Goal: Task Accomplishment & Management: Manage account settings

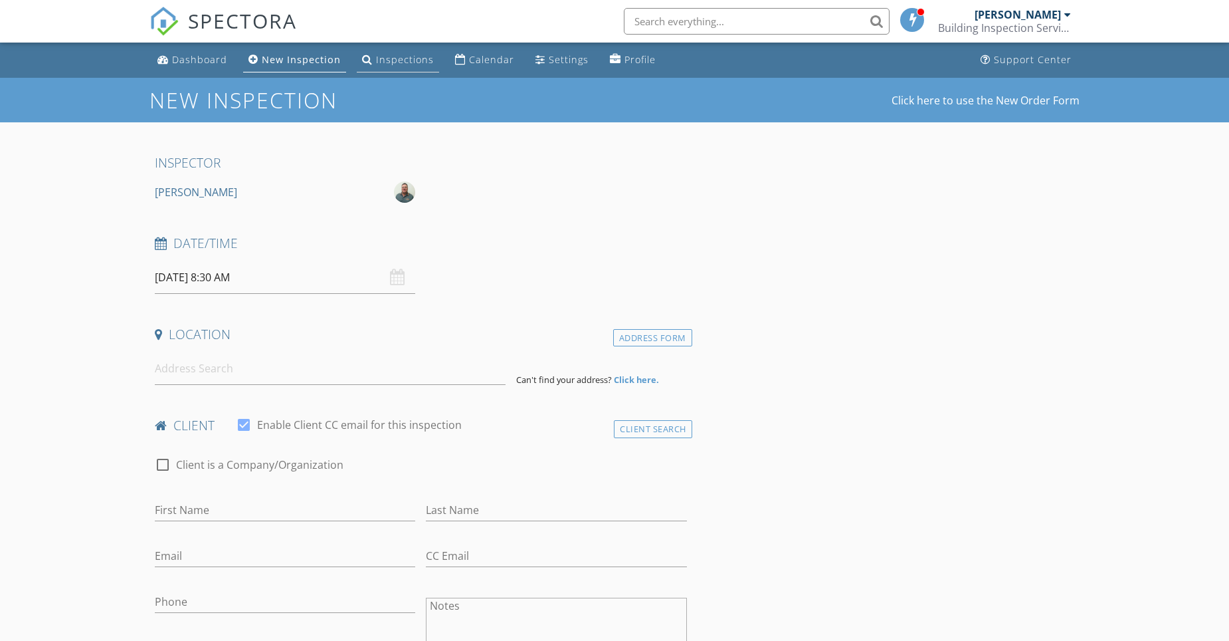
click at [395, 61] on div "Inspections" at bounding box center [405, 59] width 58 height 13
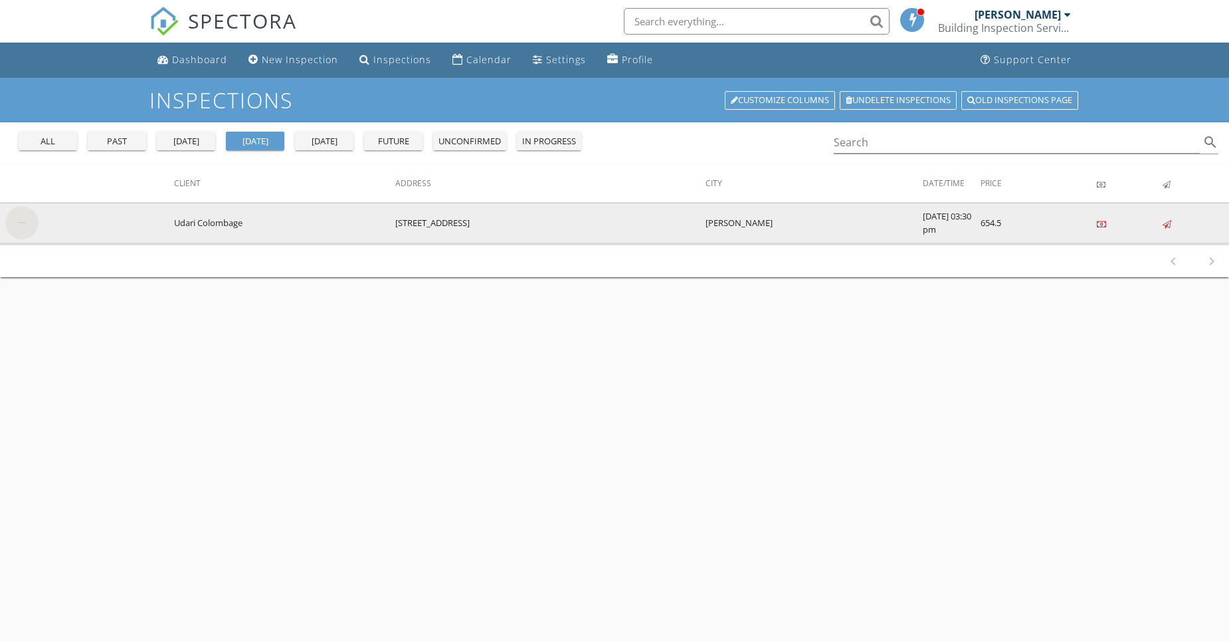
click at [8, 225] on img at bounding box center [21, 222] width 33 height 33
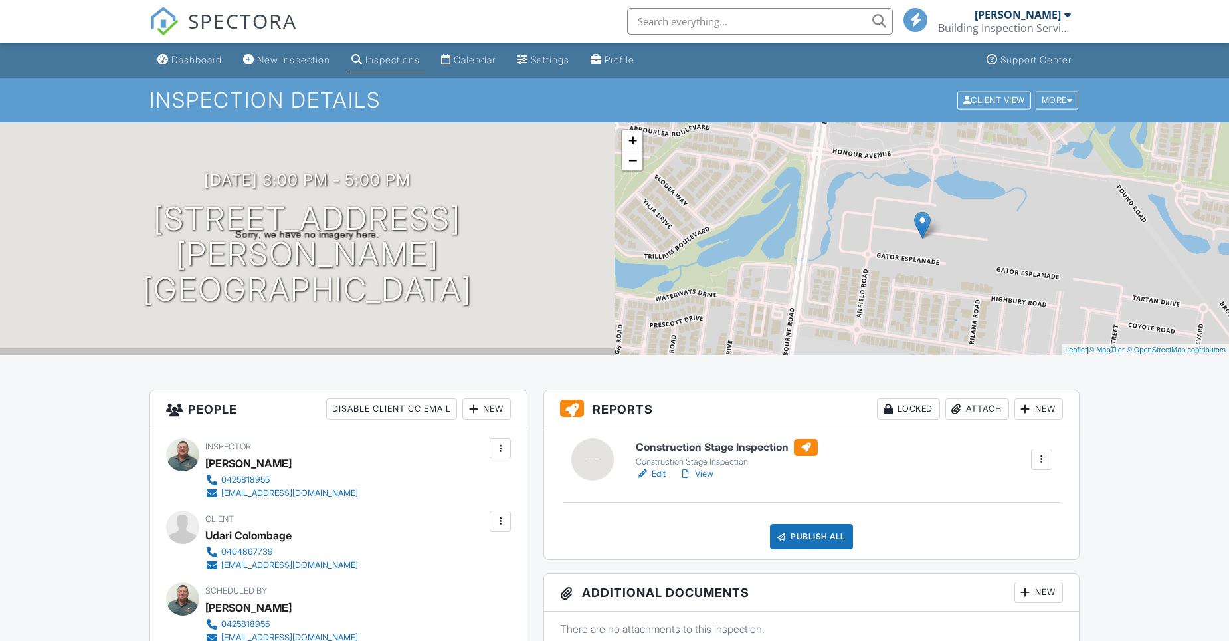
click at [661, 471] on link "Edit" at bounding box center [651, 473] width 30 height 13
